Goal: Communication & Community: Share content

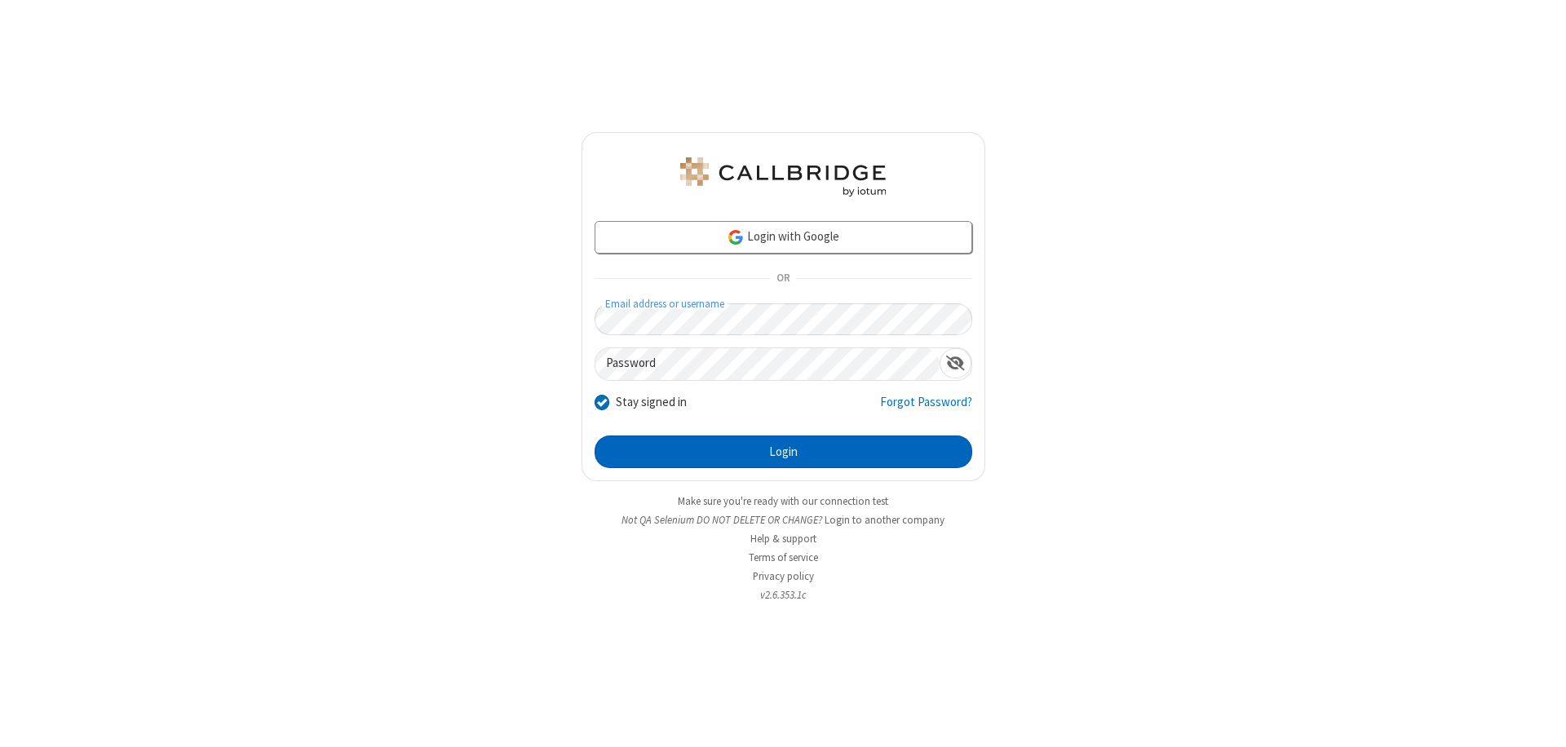
click at [783, 452] on button "Login" at bounding box center [784, 452] width 378 height 33
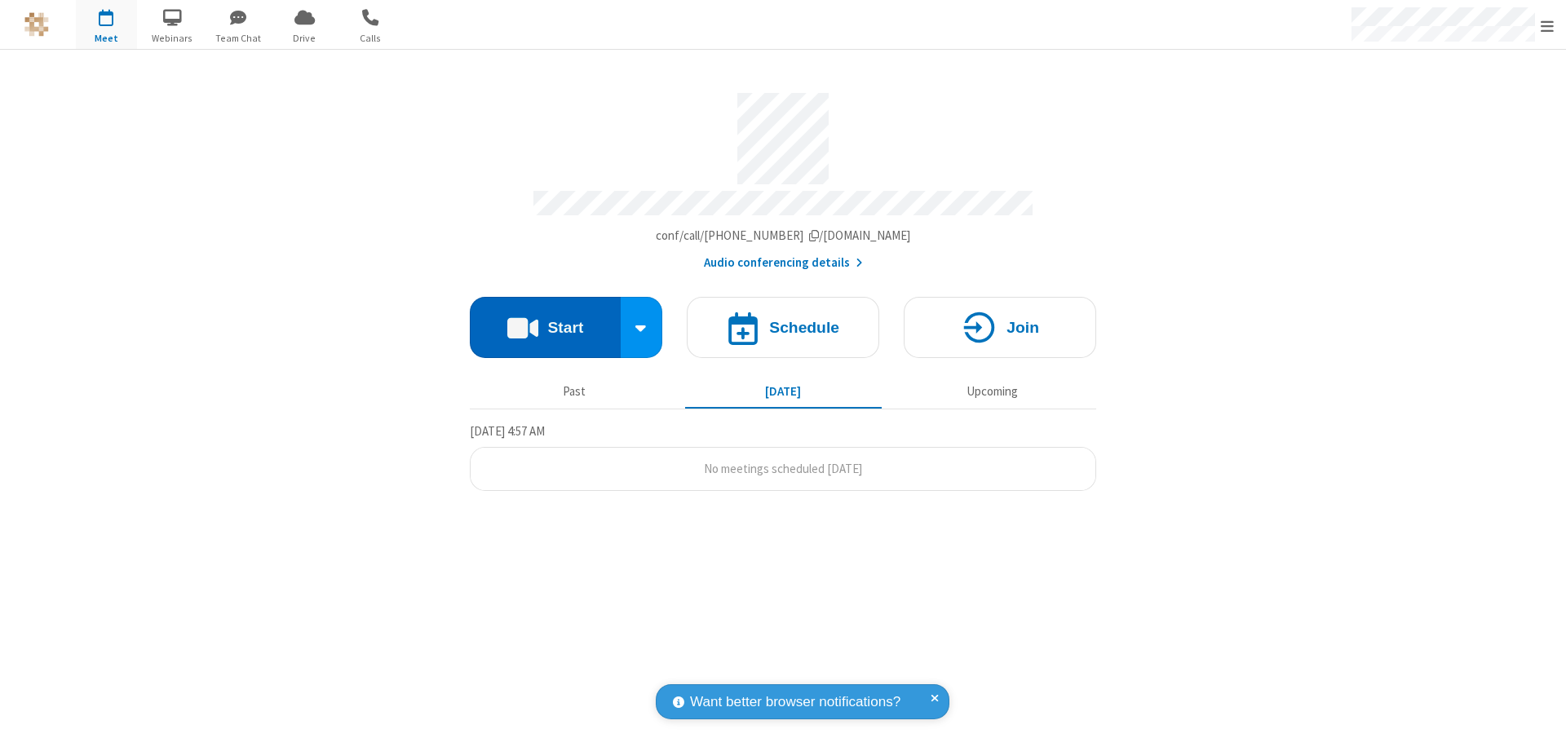
click at [545, 320] on button "Start" at bounding box center [545, 327] width 151 height 61
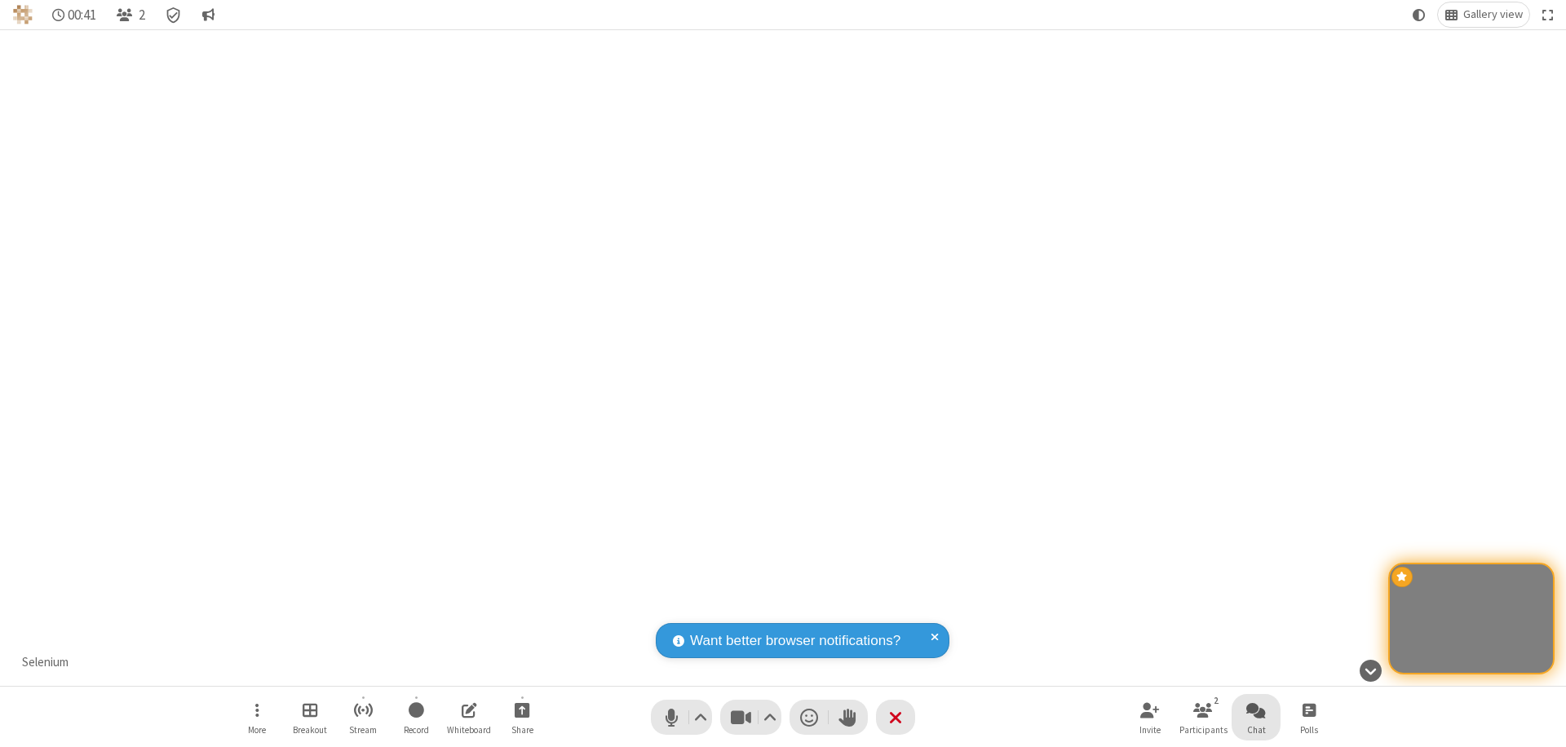
click at [1256, 710] on span "Open chat" at bounding box center [1256, 710] width 20 height 20
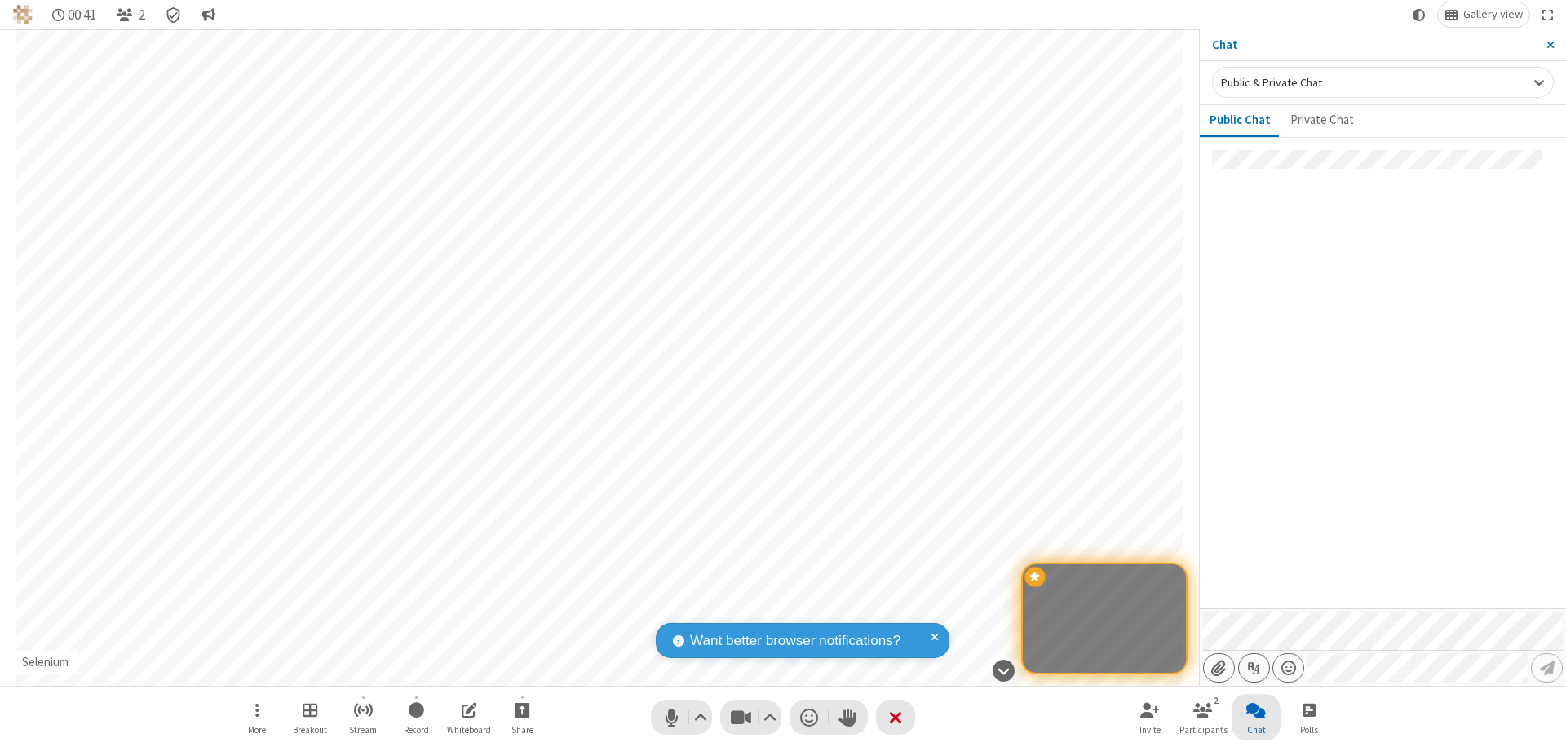
type input "C:\fakepath\doc_test.docx"
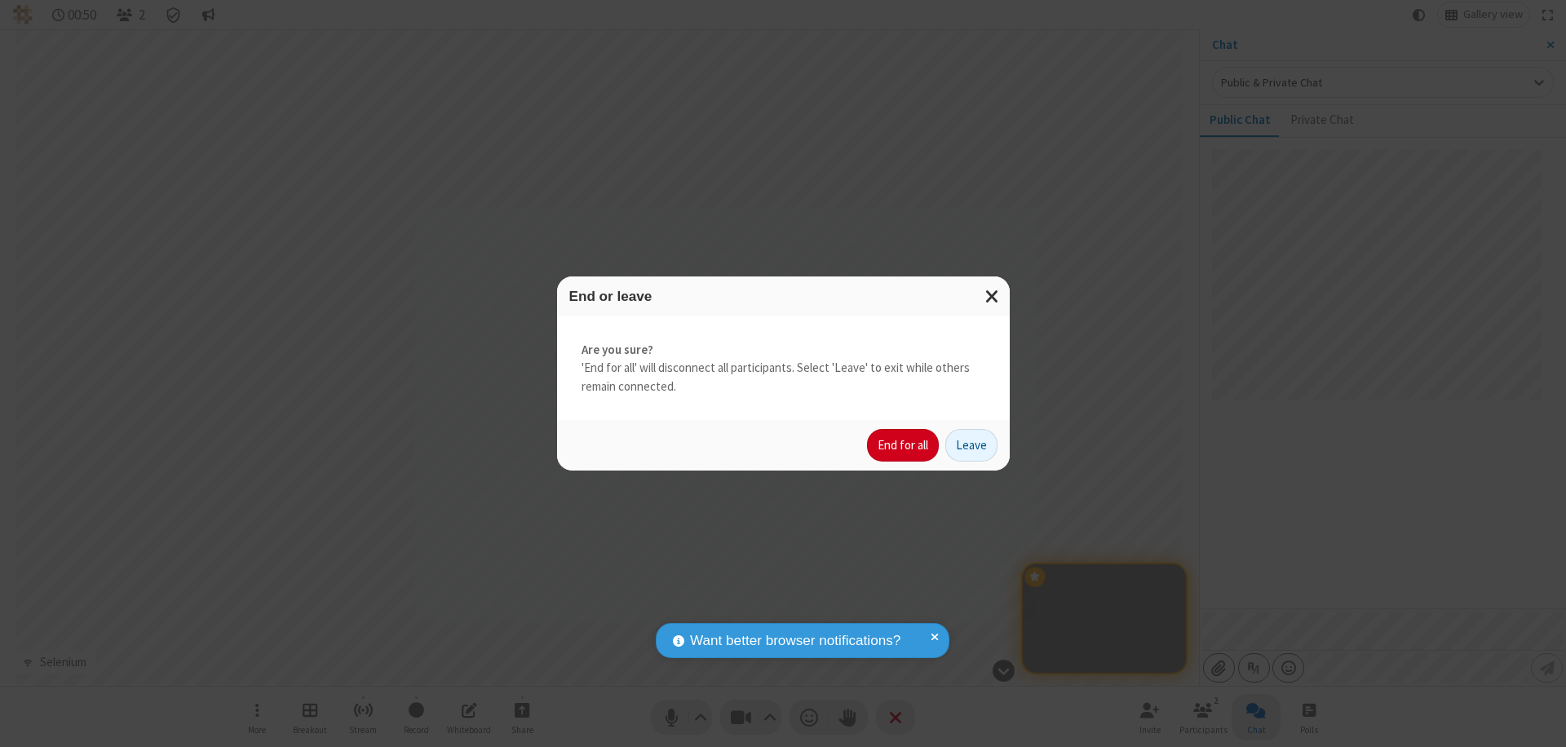
click at [904, 445] on button "End for all" at bounding box center [903, 445] width 72 height 33
